Goal: Answer question/provide support

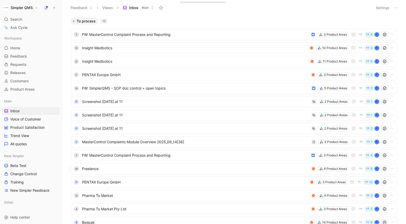
scroll to position [27, 0]
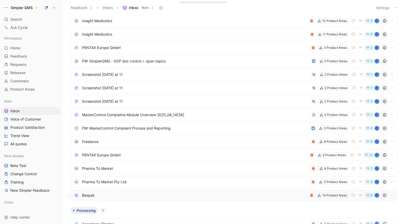
click at [146, 190] on div "B Bespak 14 Product Areas 8 J" at bounding box center [234, 195] width 326 height 11
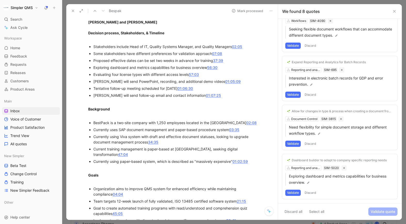
scroll to position [143, 0]
click at [294, 192] on button "Validate" at bounding box center [292, 193] width 15 height 6
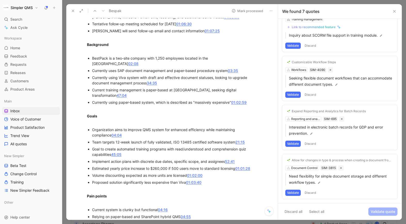
scroll to position [218, 0]
click at [309, 193] on button "Discard" at bounding box center [310, 193] width 15 height 6
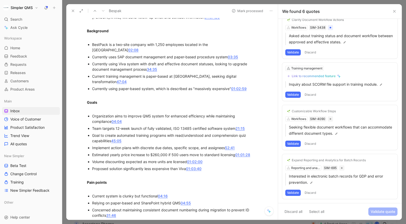
scroll to position [232, 0]
click at [306, 168] on div "Expand Reporting and Analytics for Batch Records Reporting and analytics SIM-69…" at bounding box center [339, 176] width 115 height 45
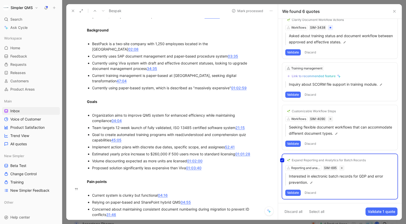
click at [310, 160] on div "Expand Reporting and Analytics for Batch Records Reporting and analytics SIM-69…" at bounding box center [339, 176] width 115 height 45
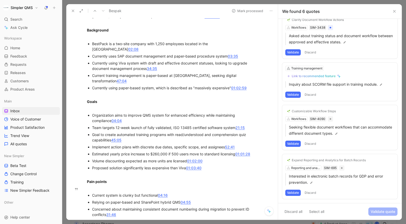
click at [310, 160] on div "Expand Reporting and Analytics for Batch Records" at bounding box center [329, 160] width 74 height 4
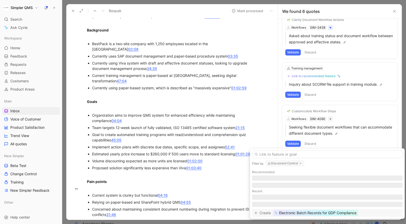
click at [296, 166] on button "Document Control" at bounding box center [285, 163] width 39 height 6
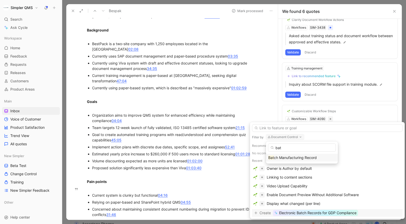
type input "bat"
click at [308, 157] on span "ch Manufacturing Record" at bounding box center [295, 157] width 43 height 4
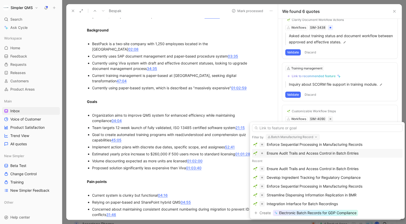
scroll to position [37, 0]
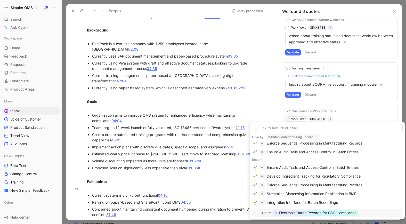
click at [327, 211] on span "Electronic Batch Records for GDP Compliance" at bounding box center [317, 213] width 77 height 6
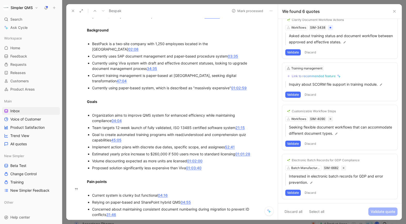
click at [295, 191] on button "Validate" at bounding box center [292, 193] width 15 height 6
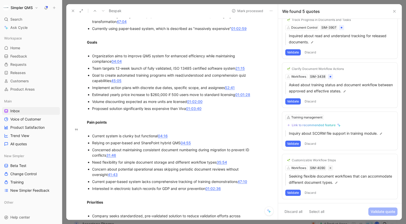
scroll to position [293, 0]
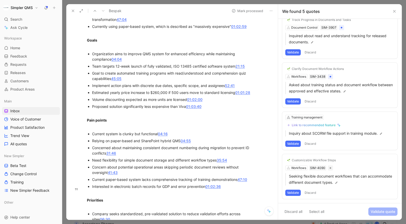
click at [297, 193] on button "Validate" at bounding box center [292, 193] width 15 height 6
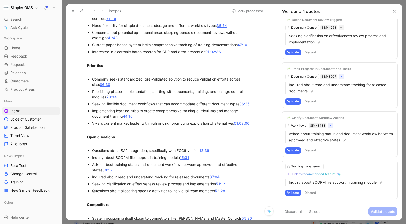
scroll to position [429, 0]
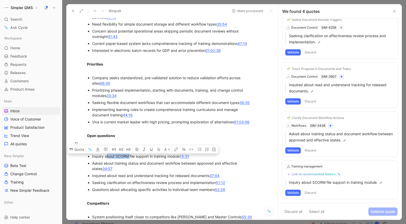
drag, startPoint x: 130, startPoint y: 151, endPoint x: 107, endPoint y: 151, distance: 23.0
click at [107, 153] on div "Inquiry about SCORM file support in training module 15:31" at bounding box center [172, 155] width 160 height 5
click at [134, 153] on p "Inquiry about SCORM file support in training module 15:31" at bounding box center [172, 156] width 160 height 7
drag, startPoint x: 133, startPoint y: 152, endPoint x: 116, endPoint y: 152, distance: 17.5
click at [116, 153] on div "Inquiry about SCORM file support in training module 15:31" at bounding box center [172, 155] width 160 height 5
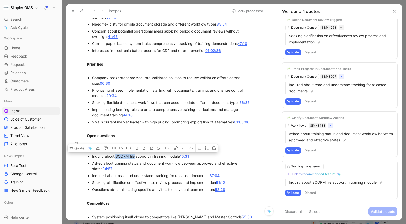
drag, startPoint x: 135, startPoint y: 150, endPoint x: 115, endPoint y: 150, distance: 19.9
click at [115, 153] on div "Inquiry about SCORM file support in training module 15:31" at bounding box center [172, 155] width 160 height 5
copy div "SCORM file"
click at [321, 174] on div "Link to recommended feature" at bounding box center [314, 174] width 44 height 4
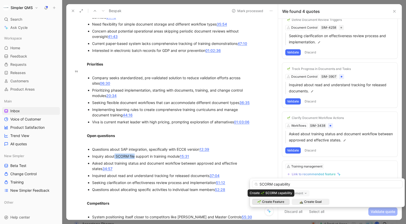
type input "SCORM capability"
click at [280, 201] on span "Create Feature" at bounding box center [273, 201] width 22 height 5
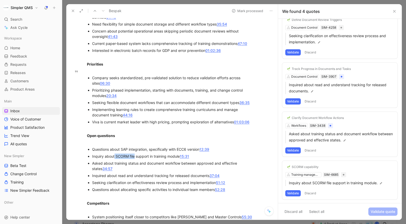
click at [294, 192] on button "Validate" at bounding box center [292, 193] width 15 height 6
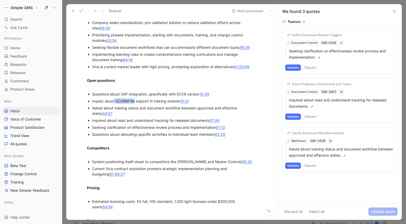
scroll to position [486, 0]
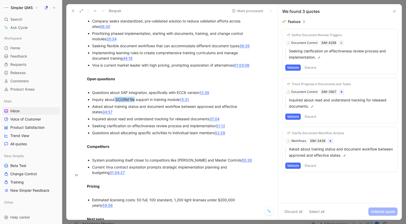
click at [314, 165] on button "Discard" at bounding box center [310, 165] width 15 height 6
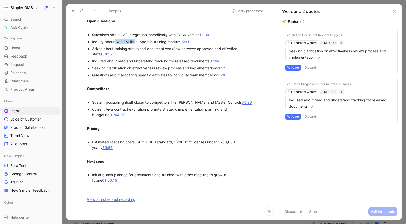
scroll to position [544, 0]
click at [314, 114] on button "Discard" at bounding box center [310, 116] width 15 height 6
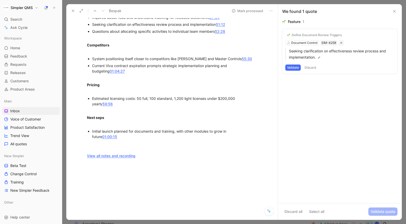
scroll to position [587, 0]
click at [297, 65] on button "Validate" at bounding box center [292, 67] width 15 height 6
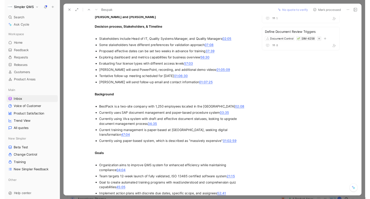
scroll to position [0, 0]
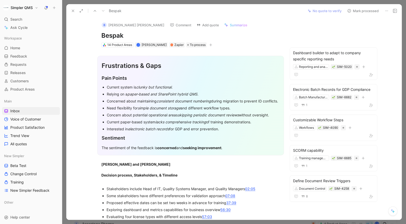
click at [353, 9] on button "Mark processed" at bounding box center [363, 10] width 36 height 7
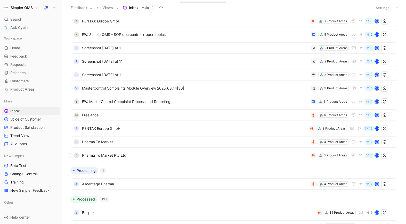
scroll to position [54, 0]
click at [150, 154] on span "Pharma To Market Pty Ltd" at bounding box center [195, 155] width 226 height 6
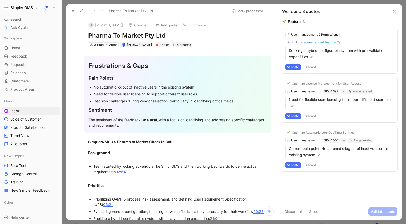
drag, startPoint x: 166, startPoint y: 34, endPoint x: 64, endPoint y: 29, distance: 102.0
click at [64, 29] on div "Feedback Views Inbox Main Settings To process 14 T FW: MasterControl Complaint …" at bounding box center [234, 112] width 344 height 224
copy h1 "Pharma To Market Pty Ltd"
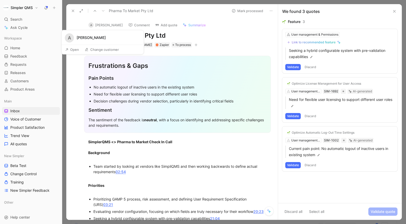
click at [96, 25] on button "A [PERSON_NAME]" at bounding box center [105, 25] width 39 height 8
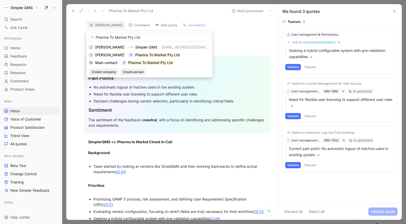
type input "Pharma To Market Pty Ltd"
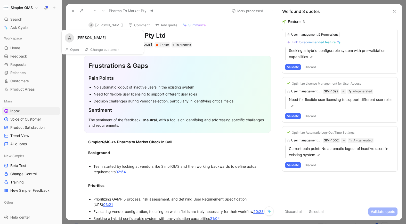
click at [76, 48] on button "Open" at bounding box center [72, 49] width 19 height 7
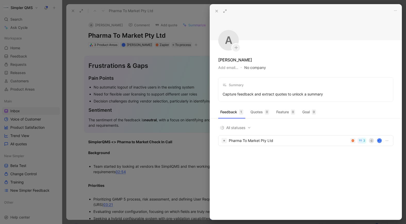
click at [256, 66] on button "No company" at bounding box center [255, 67] width 22 height 7
type input "Pharma To Market Pty Ltd"
click at [272, 87] on mark "Pharma To Market Pty Ltd" at bounding box center [276, 88] width 44 height 4
click at [78, 81] on div at bounding box center [203, 112] width 406 height 224
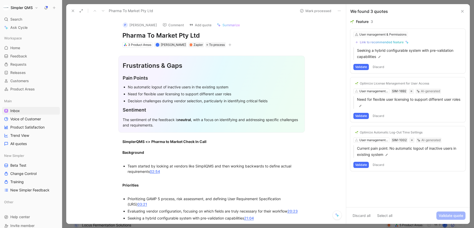
drag, startPoint x: 198, startPoint y: 35, endPoint x: 117, endPoint y: 33, distance: 80.7
click at [117, 33] on div "P [PERSON_NAME] Comment Add quote Summarize Pharma To Market Pty Ltd 3 Product …" at bounding box center [212, 33] width 198 height 30
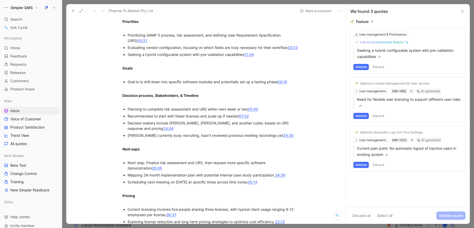
scroll to position [153, 0]
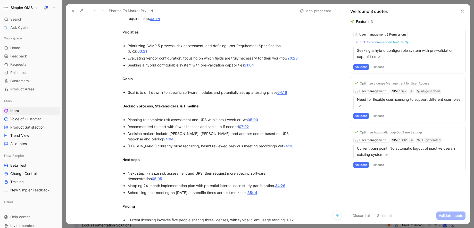
click at [359, 167] on button "Validate" at bounding box center [361, 165] width 15 height 6
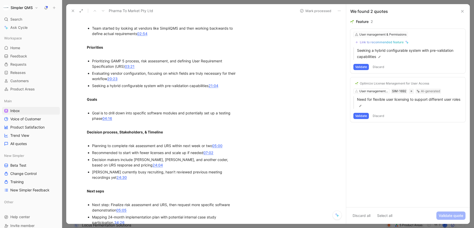
scroll to position [138, 0]
